Goal: Check status: Check status

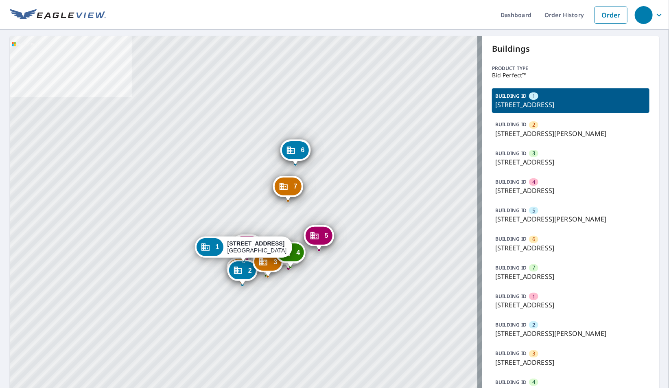
click at [531, 273] on p "945 Foxchase Dr, San Jose, CA, 95123" at bounding box center [570, 276] width 151 height 10
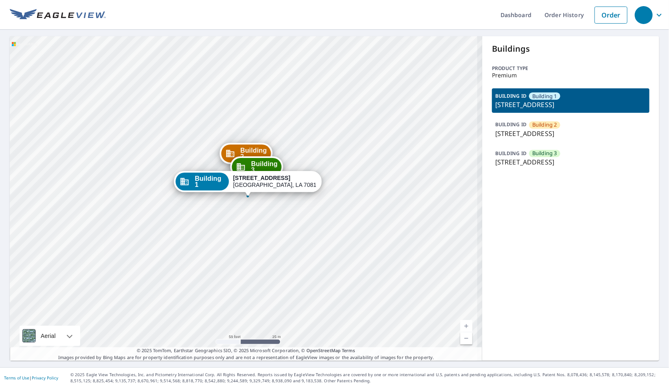
click at [570, 163] on p "6645 Rio Drive, Baton Rouge, LA, 70812" at bounding box center [570, 162] width 151 height 10
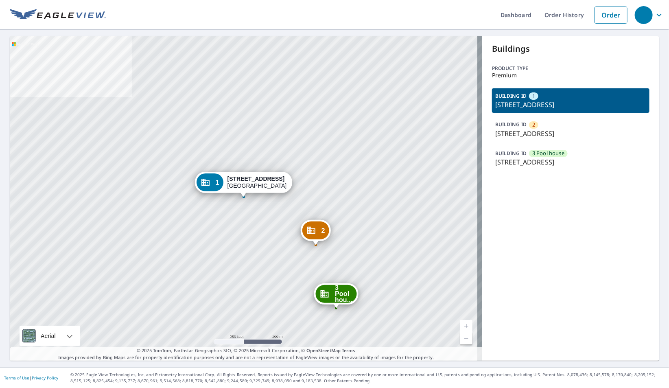
click at [526, 127] on div "BUILDING ID 2 7026 Prosperity Cir, Sarasota, FL, 34238" at bounding box center [571, 129] width 158 height 24
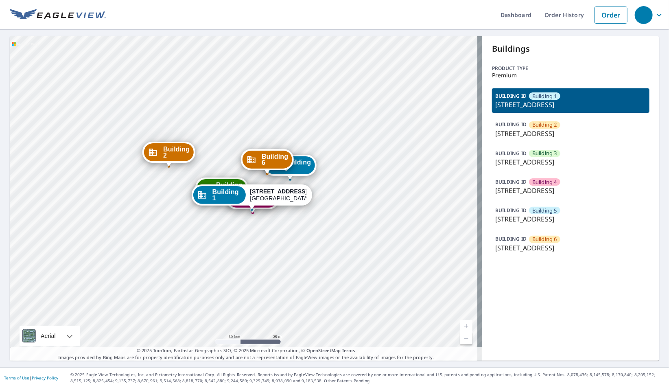
click at [552, 245] on p "[STREET_ADDRESS]" at bounding box center [570, 248] width 151 height 10
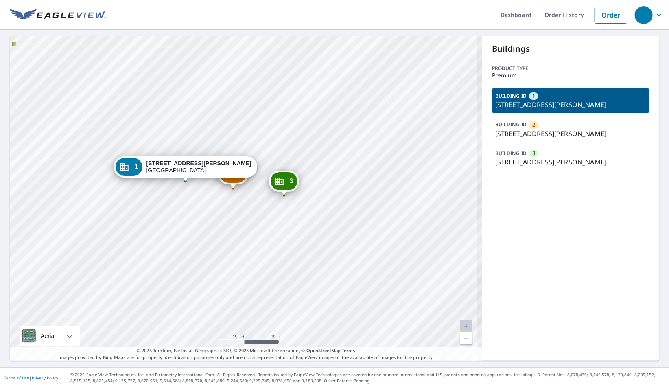
drag, startPoint x: 238, startPoint y: 286, endPoint x: 133, endPoint y: 219, distance: 124.1
click at [209, 217] on div "2 [STREET_ADDRESS][PERSON_NAME] 3 [STREET_ADDRESS][PERSON_NAME] 1 [STREET_ADDRE…" at bounding box center [246, 198] width 473 height 324
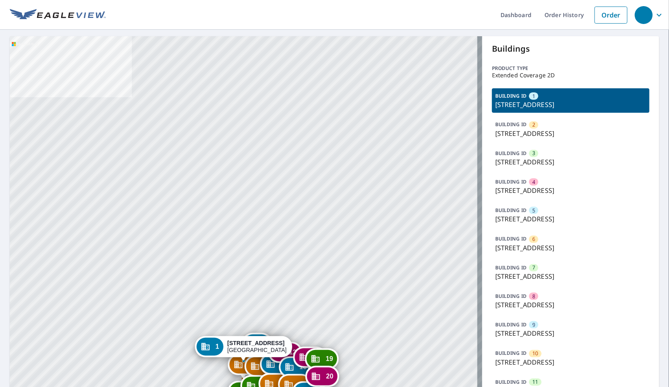
drag, startPoint x: 261, startPoint y: 262, endPoint x: 244, endPoint y: 126, distance: 137.0
click at [244, 126] on div "2 5601 Forest Haven Cir Tampa, FL 33615 3 5527 Forest Haven Cir Tampa, FL 33615…" at bounding box center [246, 363] width 473 height 655
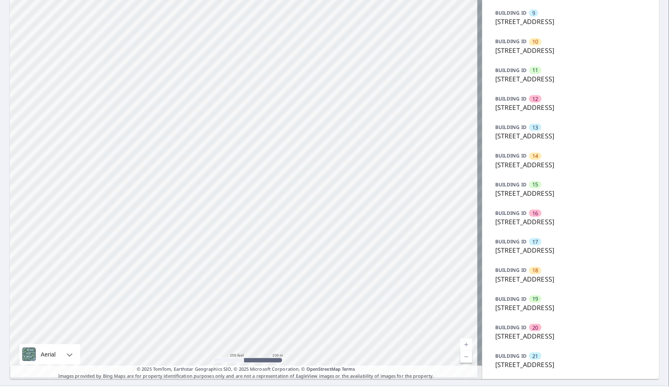
scroll to position [329, 0]
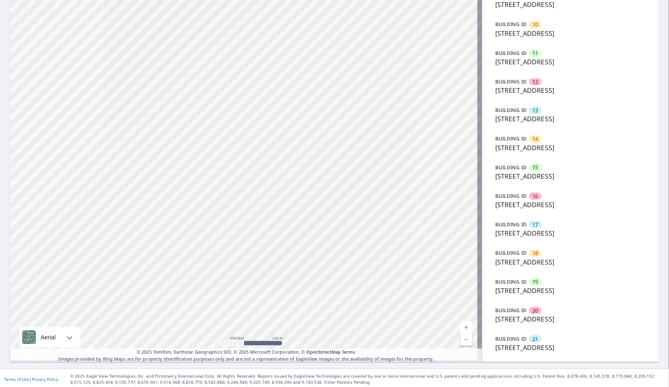
click at [532, 337] on span "21" at bounding box center [535, 339] width 6 height 8
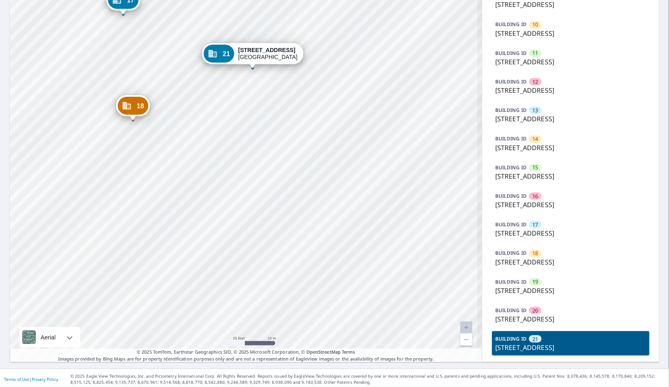
drag, startPoint x: 228, startPoint y: 105, endPoint x: 239, endPoint y: 310, distance: 205.8
click at [239, 310] on div "1 5605 Forest Haven Cir Tampa, FL 33615 2 5601 Forest Haven Cir Tampa, FL 33615…" at bounding box center [246, 34] width 473 height 655
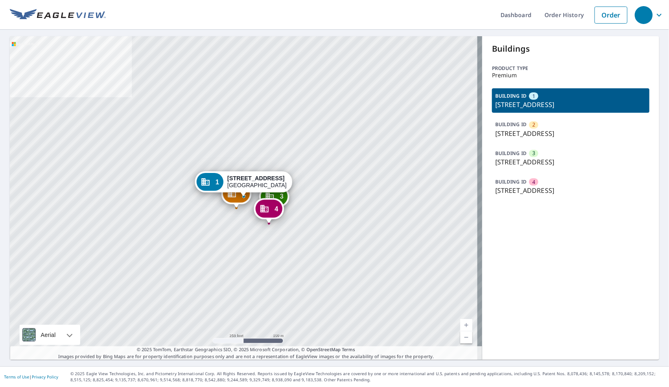
drag, startPoint x: 540, startPoint y: 129, endPoint x: 410, endPoint y: 163, distance: 134.7
click at [539, 127] on div "BUILDING ID 2 [STREET_ADDRESS]" at bounding box center [571, 129] width 158 height 24
